Goal: Communication & Community: Participate in discussion

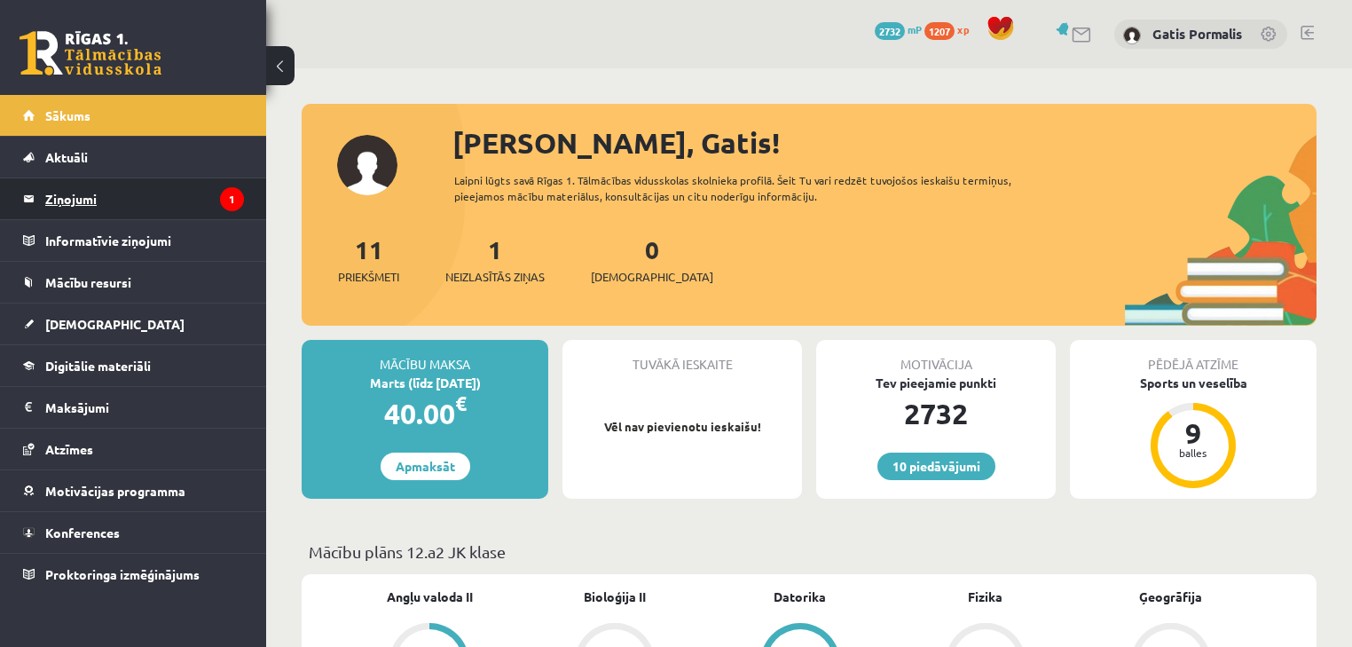
click at [220, 217] on legend "Ziņojumi 1" at bounding box center [144, 198] width 199 height 41
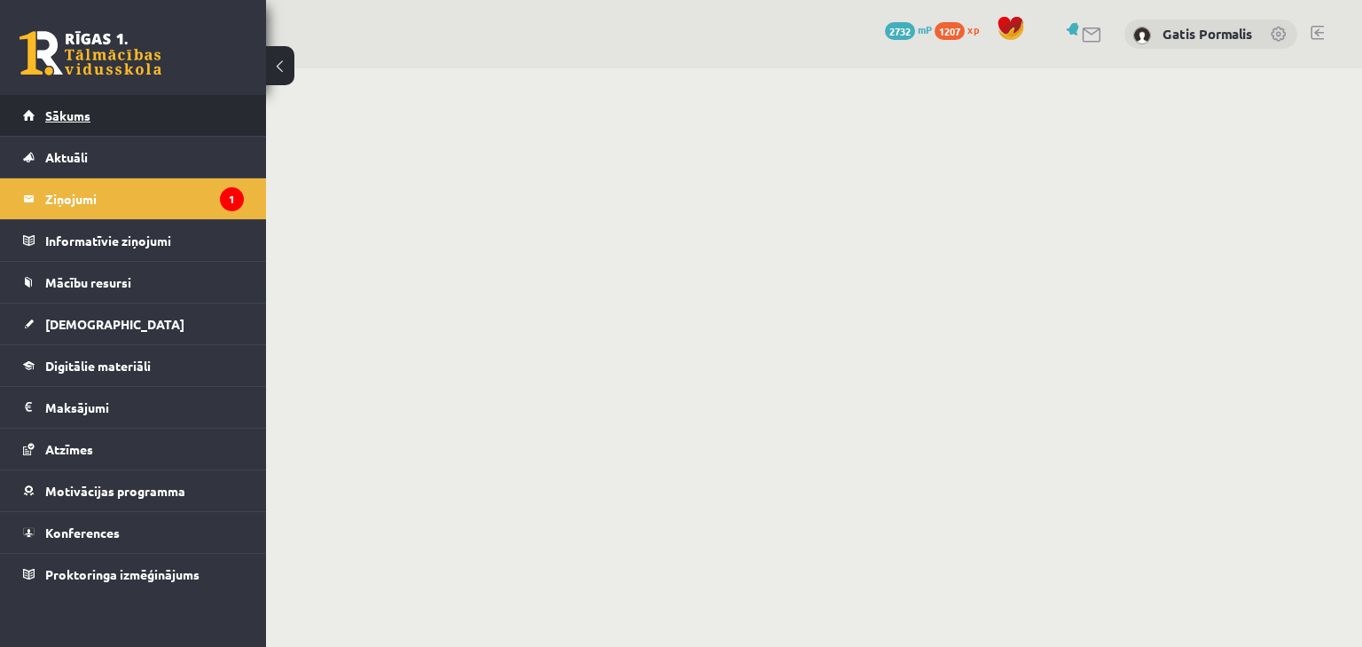
click at [139, 121] on link "Sākums" at bounding box center [133, 115] width 221 height 41
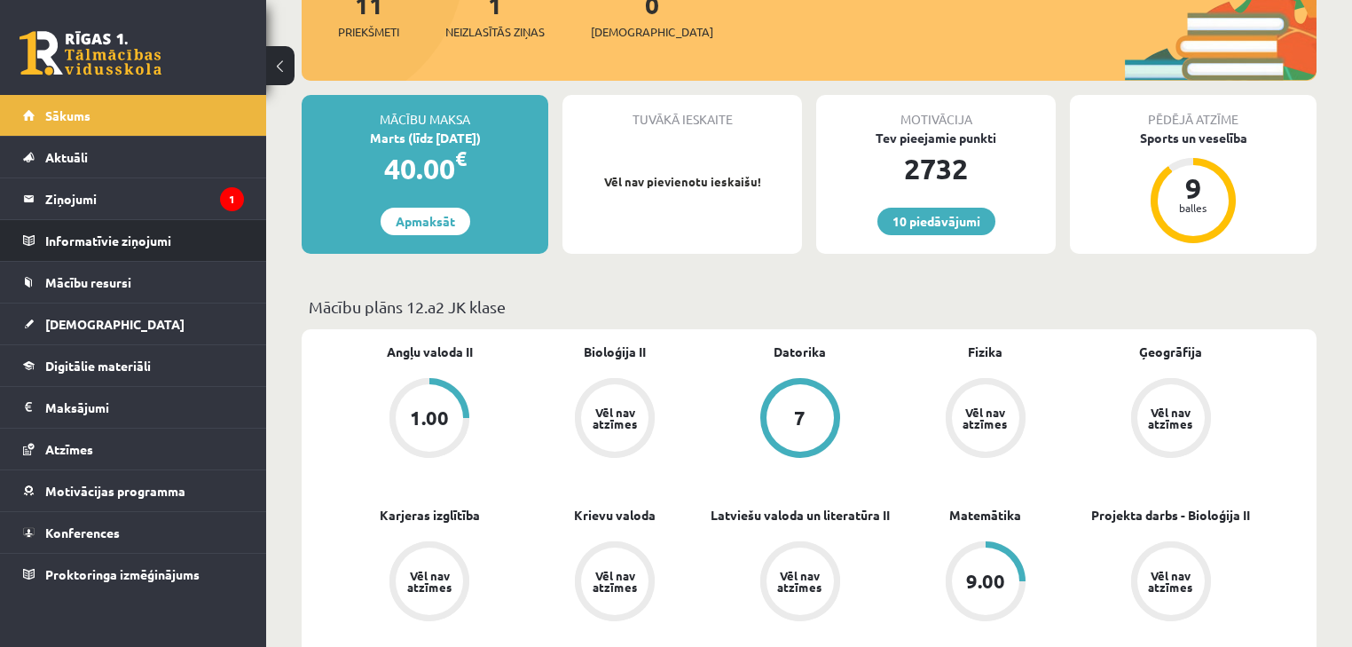
scroll to position [284, 0]
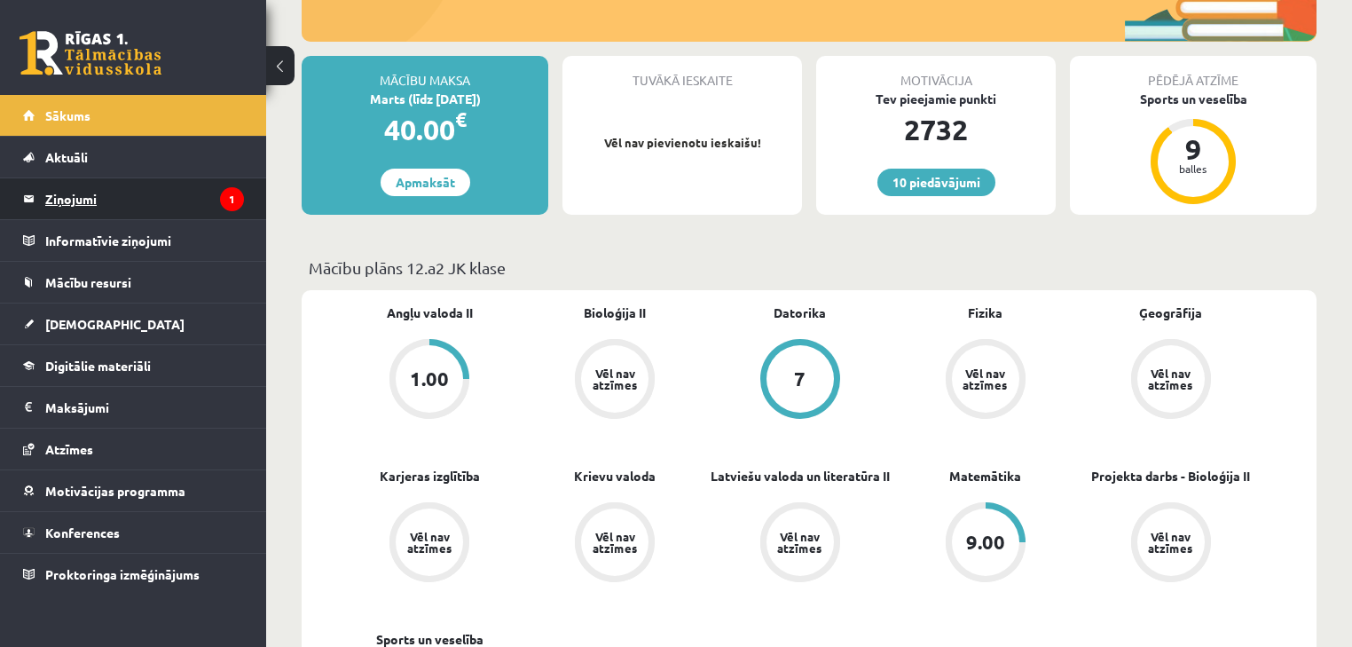
click at [173, 192] on legend "Ziņojumi 1" at bounding box center [144, 198] width 199 height 41
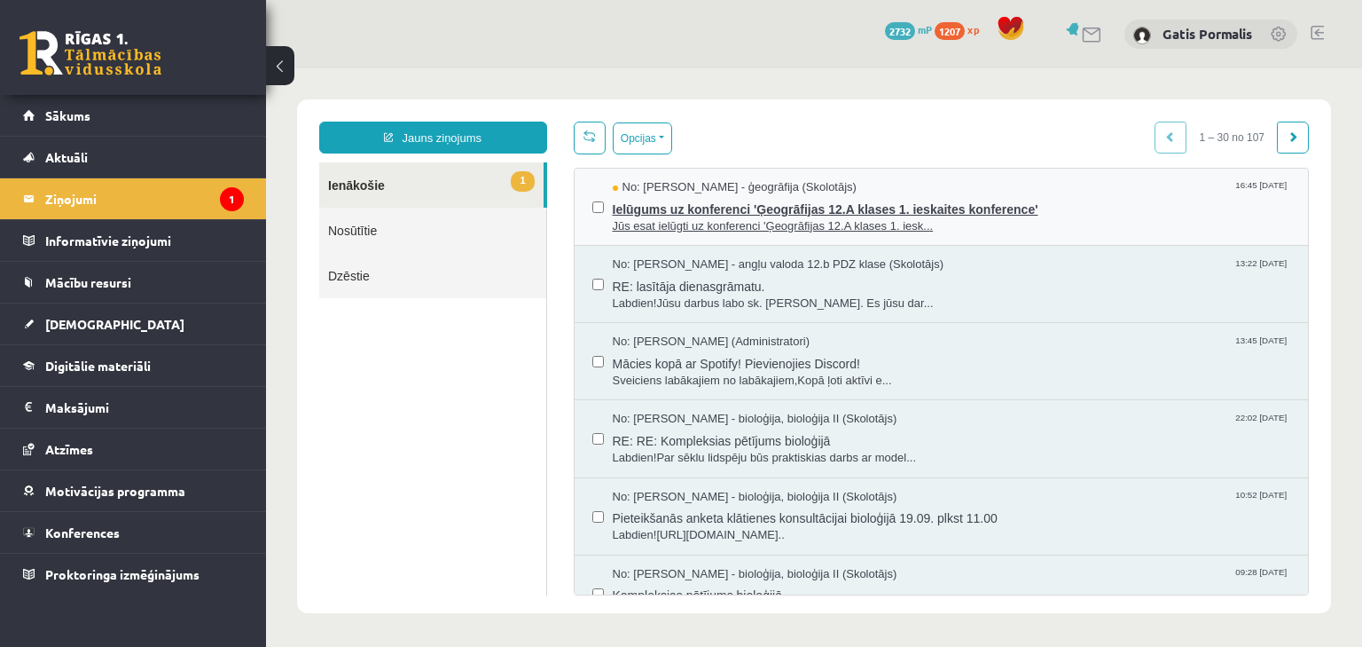
click at [837, 232] on span "Jūs esat ielūgti uz konferenci 'Ģeogrāfijas 12.A klases 1. iesk..." at bounding box center [952, 226] width 679 height 17
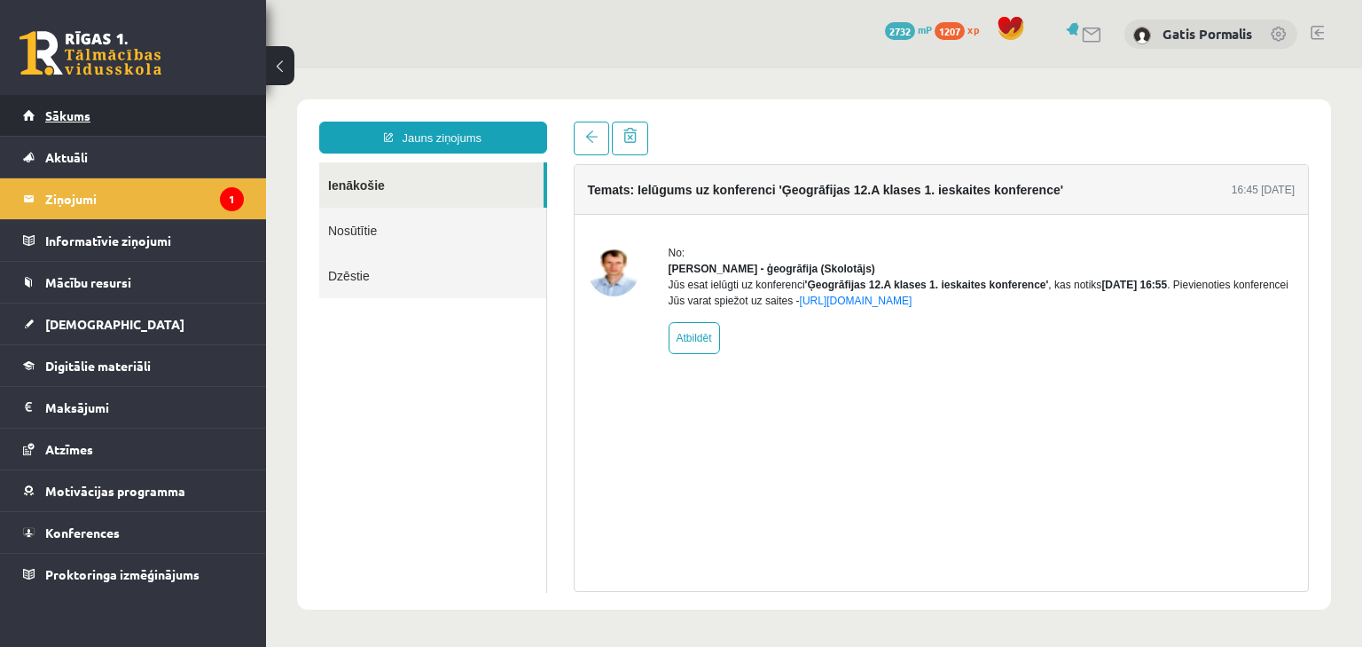
click at [184, 126] on link "Sākums" at bounding box center [133, 115] width 221 height 41
